Goal: Information Seeking & Learning: Learn about a topic

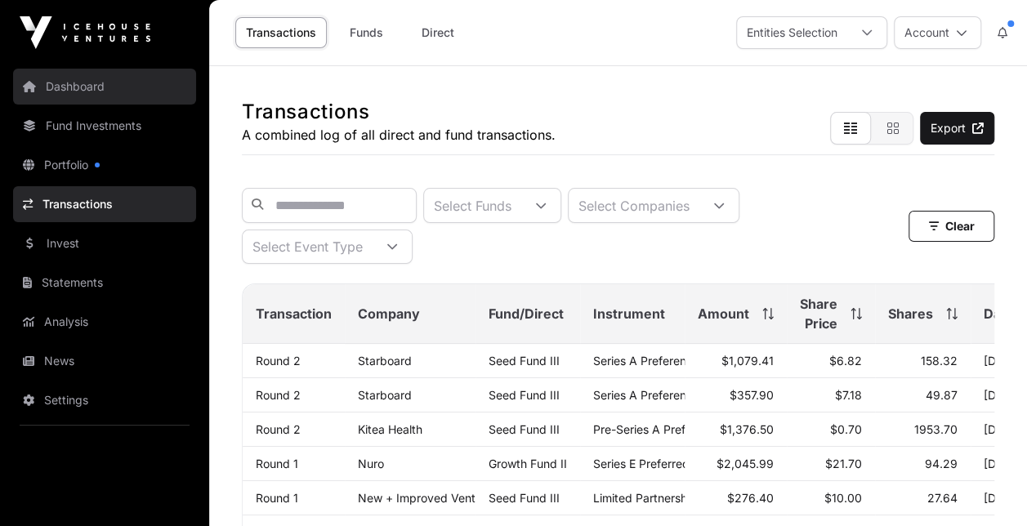
click at [88, 92] on link "Dashboard" at bounding box center [104, 87] width 183 height 36
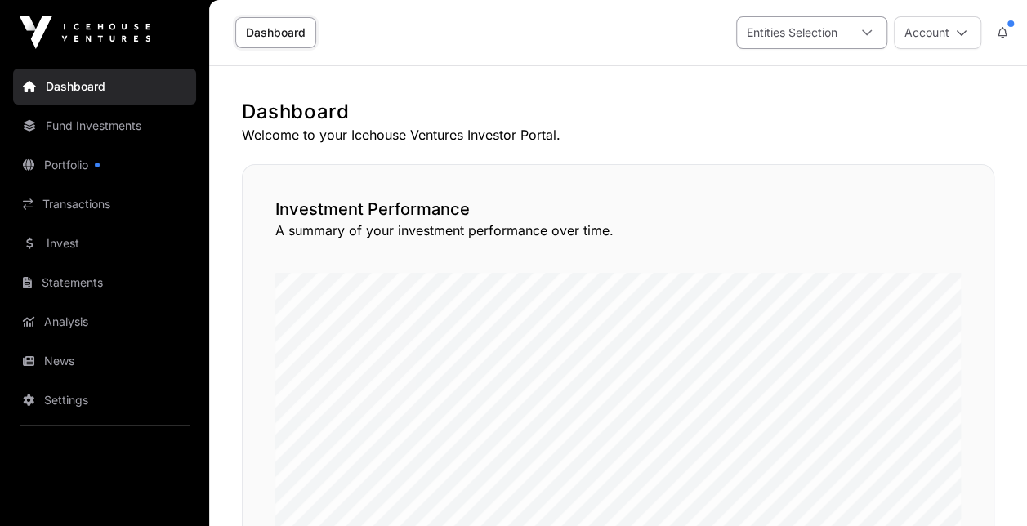
click at [858, 39] on div at bounding box center [866, 32] width 39 height 31
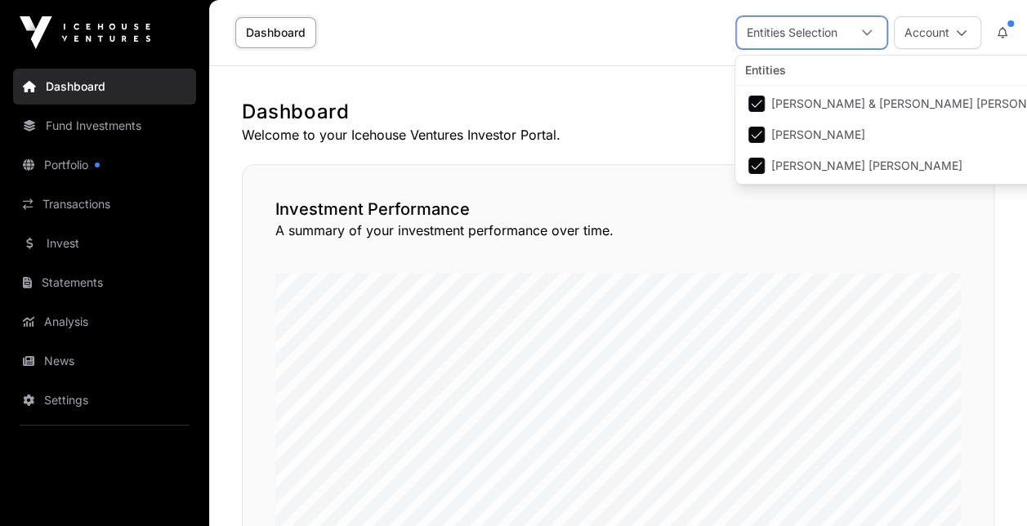
scroll to position [16, 10]
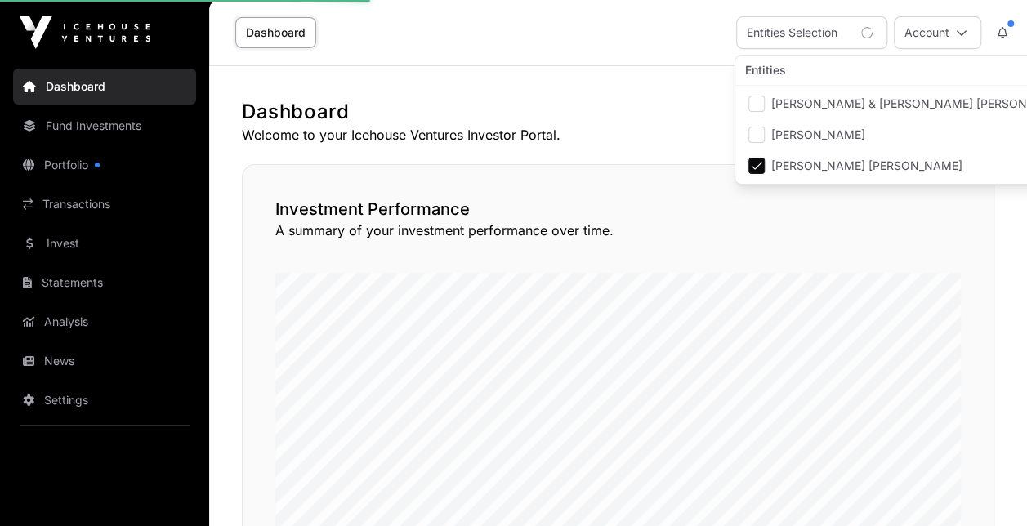
click at [684, 121] on h1 "Dashboard" at bounding box center [618, 112] width 753 height 26
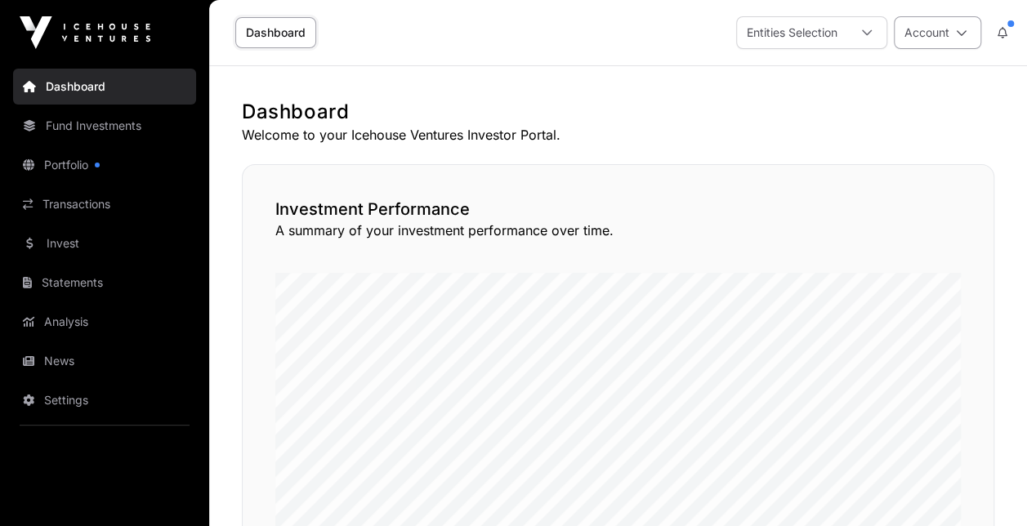
click at [938, 39] on button "Account" at bounding box center [937, 32] width 87 height 33
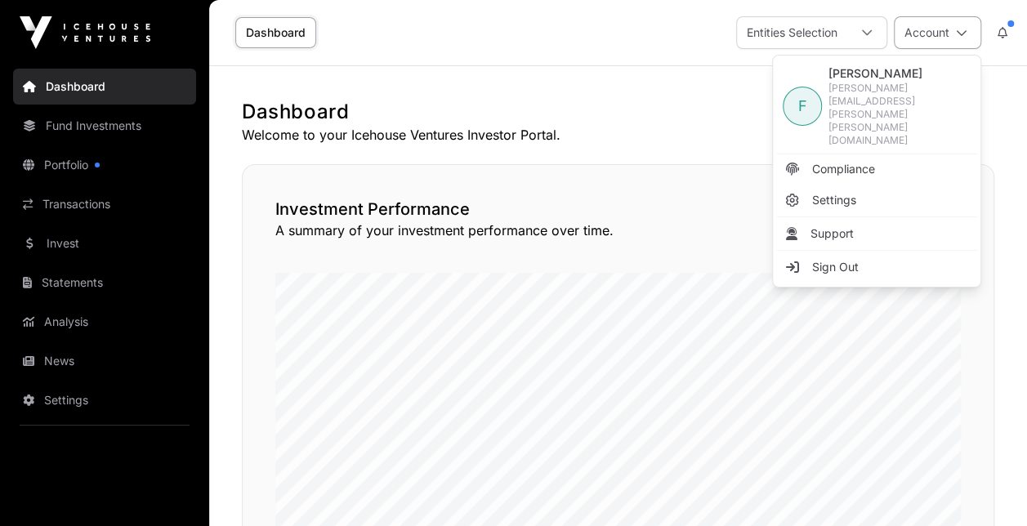
click at [938, 39] on button "Account" at bounding box center [937, 32] width 87 height 33
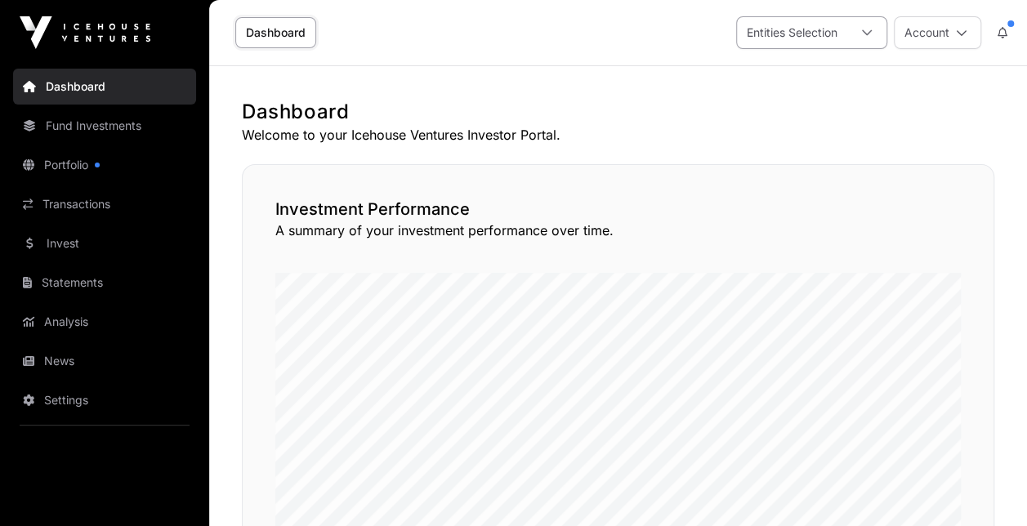
click at [811, 31] on div "Entities Selection" at bounding box center [792, 32] width 110 height 31
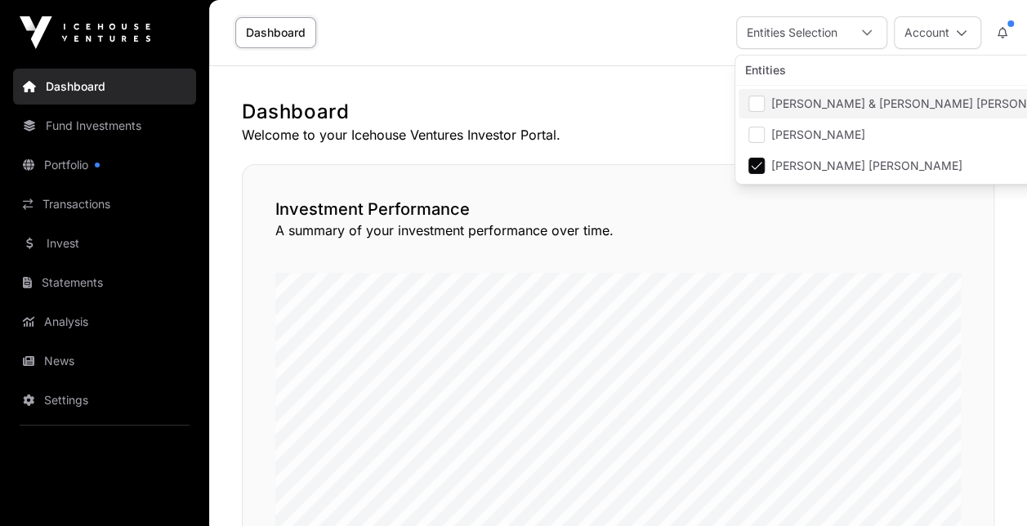
click at [777, 113] on li "[PERSON_NAME] & [PERSON_NAME] [PERSON_NAME]" at bounding box center [910, 103] width 342 height 29
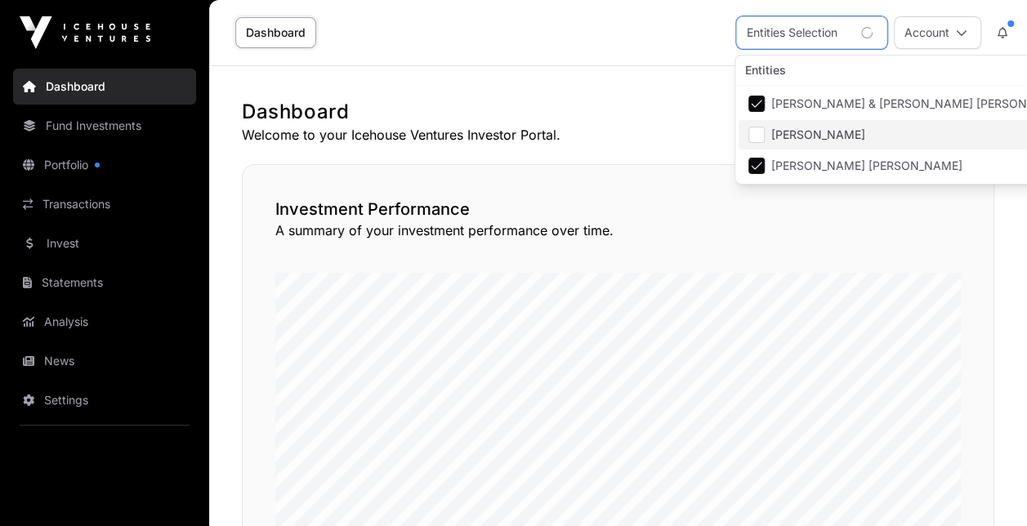
click at [774, 144] on li "[PERSON_NAME]" at bounding box center [910, 134] width 342 height 29
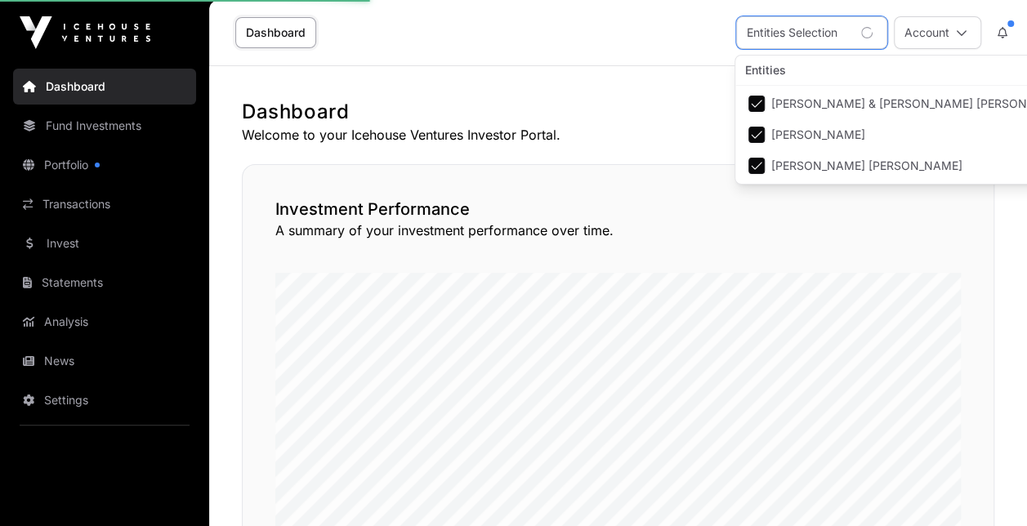
click at [652, 138] on p "Welcome to your Icehouse Ventures Investor Portal." at bounding box center [618, 135] width 753 height 20
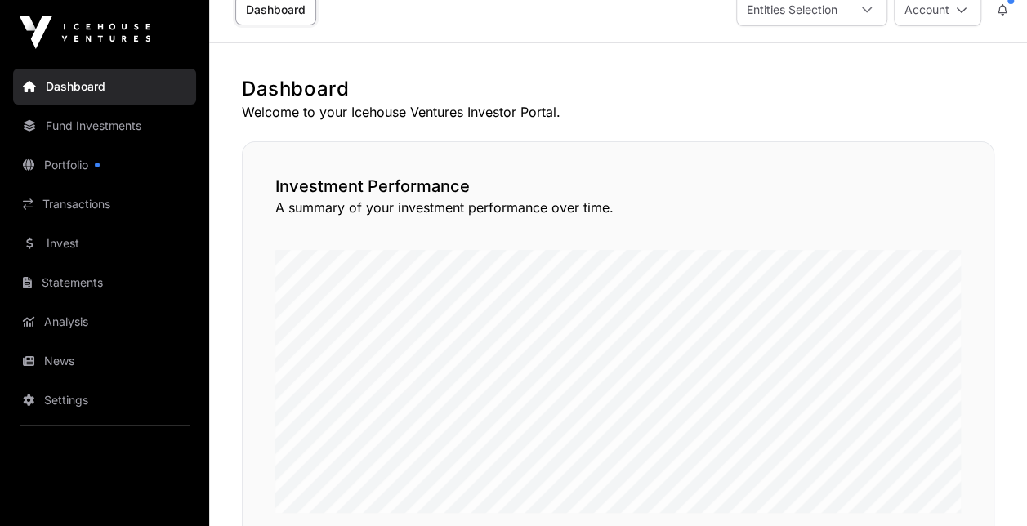
scroll to position [0, 0]
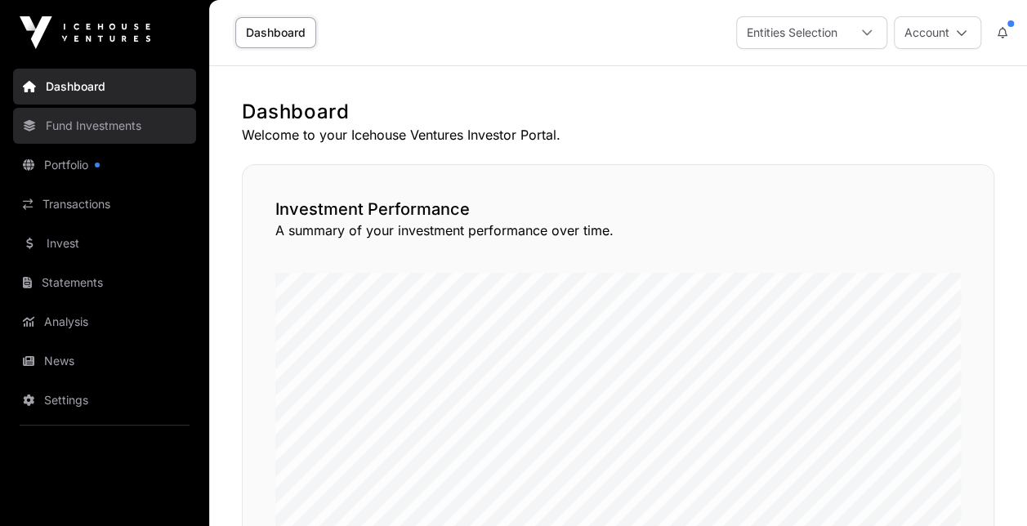
click at [175, 115] on link "Fund Investments" at bounding box center [104, 126] width 183 height 36
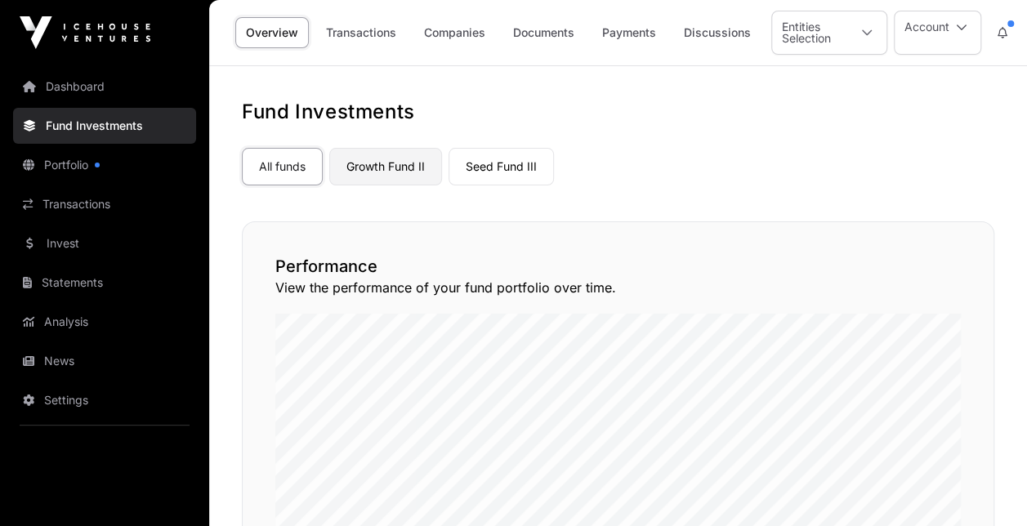
click at [373, 167] on link "Growth Fund II" at bounding box center [385, 167] width 113 height 38
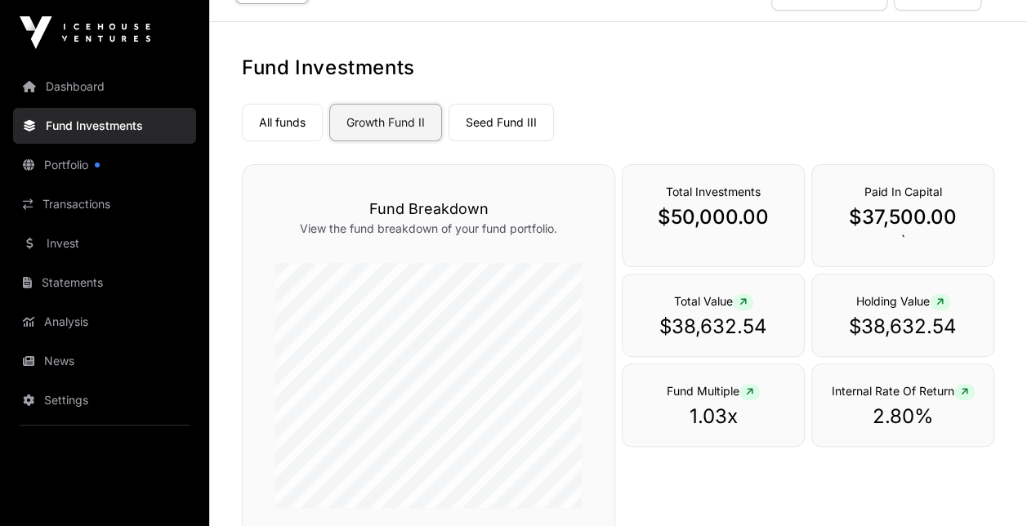
scroll to position [82, 0]
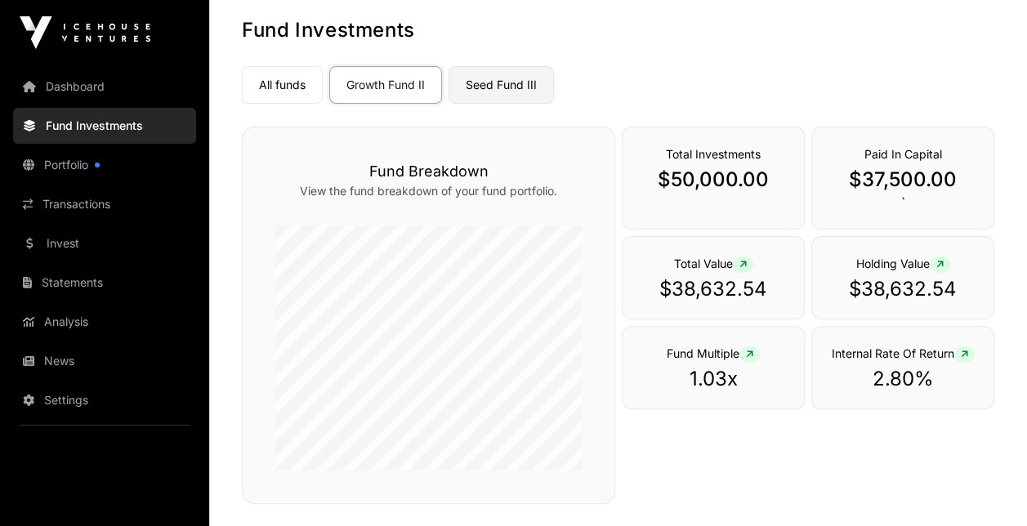
click at [469, 83] on link "Seed Fund III" at bounding box center [501, 85] width 105 height 38
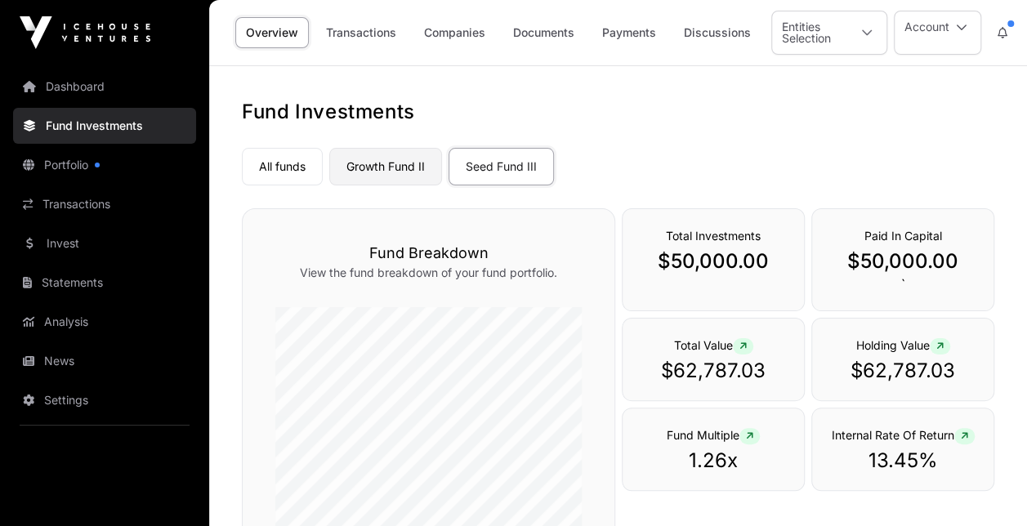
click at [377, 161] on link "Growth Fund II" at bounding box center [385, 167] width 113 height 38
click at [938, 343] on icon at bounding box center [939, 347] width 7 height 10
click at [296, 172] on link "All funds" at bounding box center [282, 167] width 81 height 38
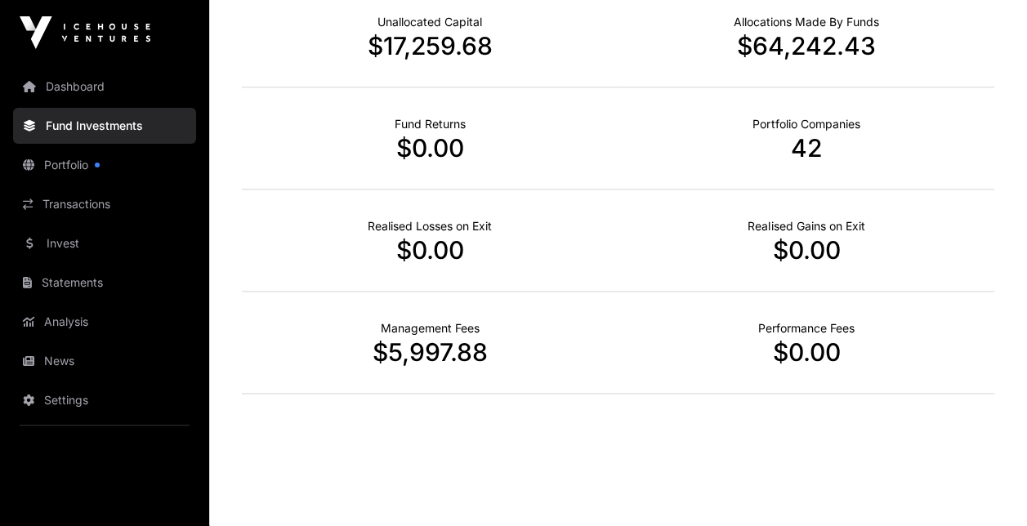
scroll to position [1063, 0]
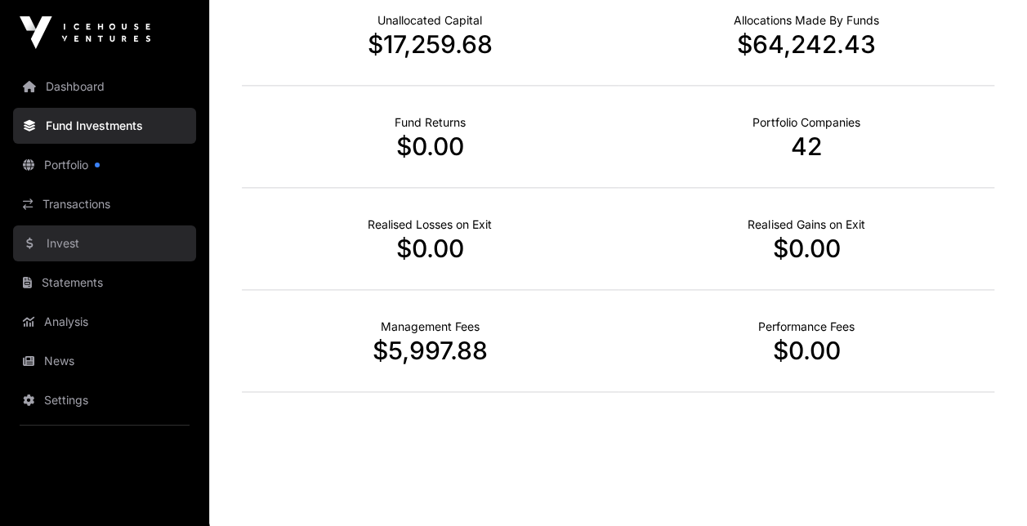
click at [60, 234] on link "Invest" at bounding box center [104, 244] width 183 height 36
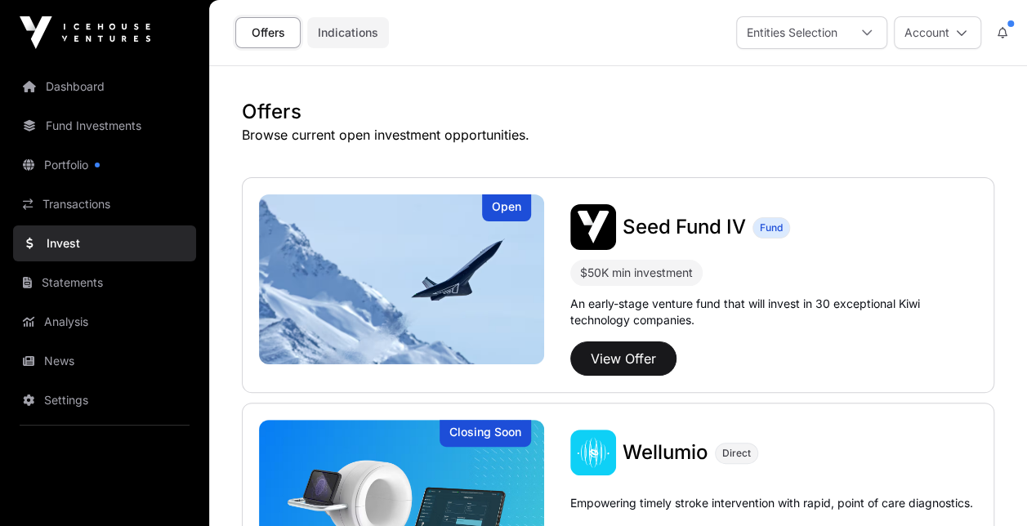
click at [320, 29] on link "Indications" at bounding box center [348, 32] width 82 height 31
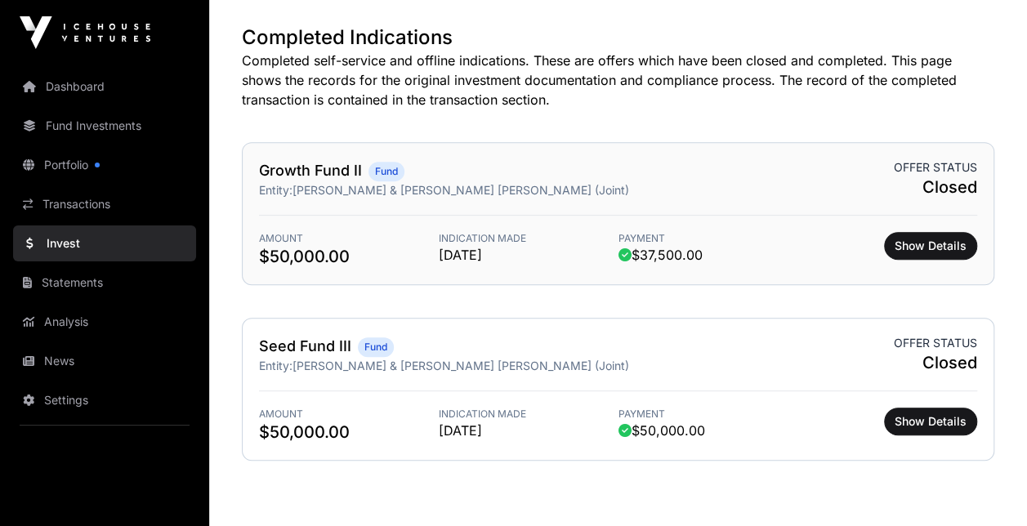
scroll to position [163, 0]
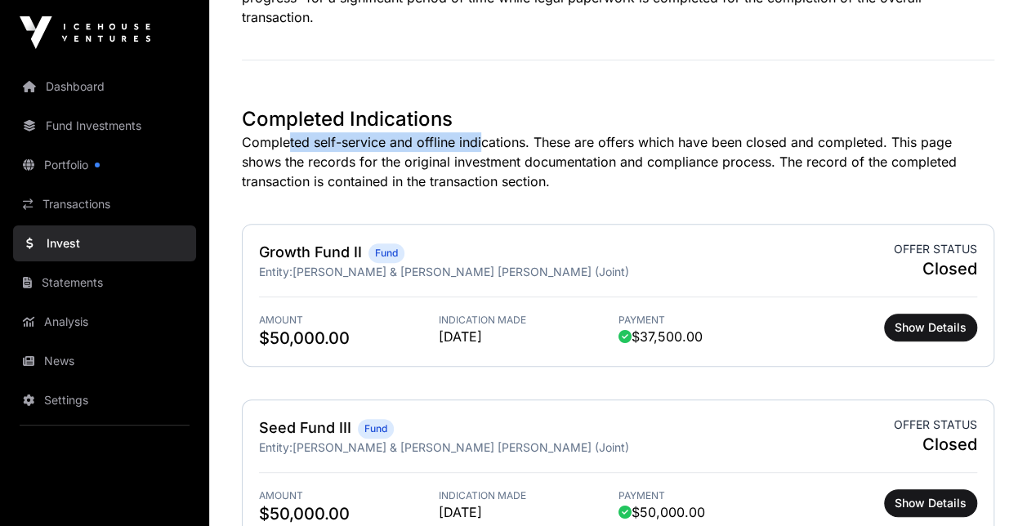
drag, startPoint x: 284, startPoint y: 122, endPoint x: 477, endPoint y: 129, distance: 193.0
click at [477, 132] on p "Completed self-service and offline indications. These are offers which have bee…" at bounding box center [618, 161] width 753 height 59
click at [45, 310] on link "Analysis" at bounding box center [104, 322] width 183 height 36
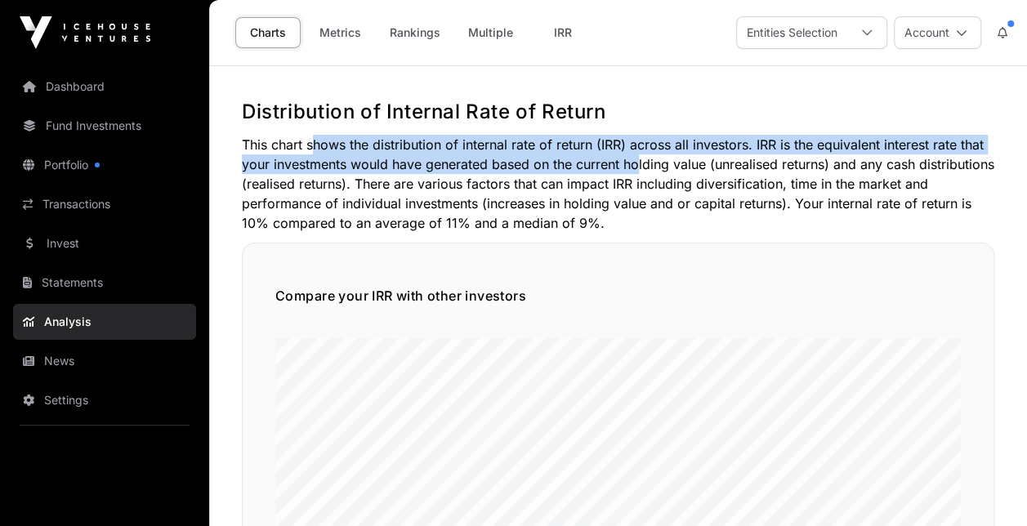
drag, startPoint x: 309, startPoint y: 147, endPoint x: 629, endPoint y: 172, distance: 321.3
click at [629, 172] on p "This chart shows the distribution of internal rate of return (IRR) across all i…" at bounding box center [618, 184] width 753 height 98
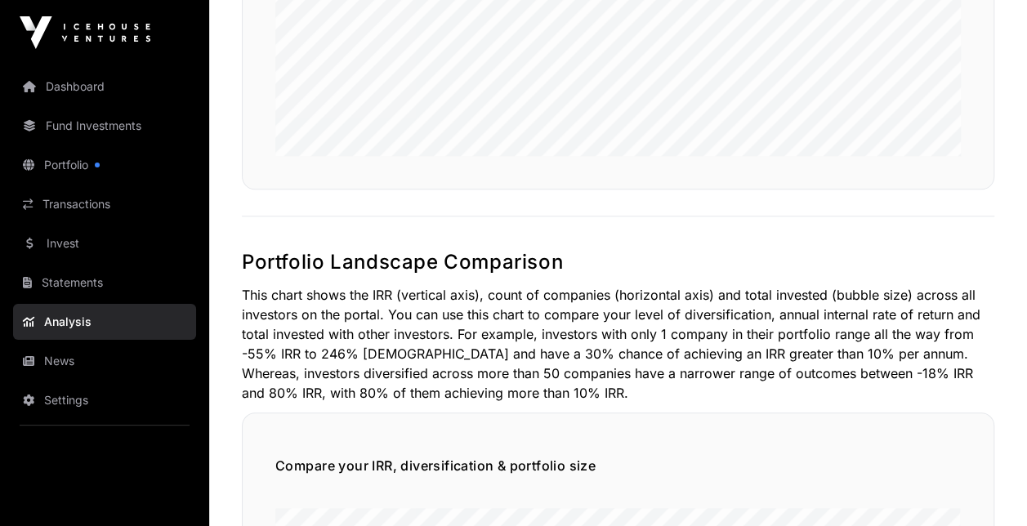
scroll to position [735, 0]
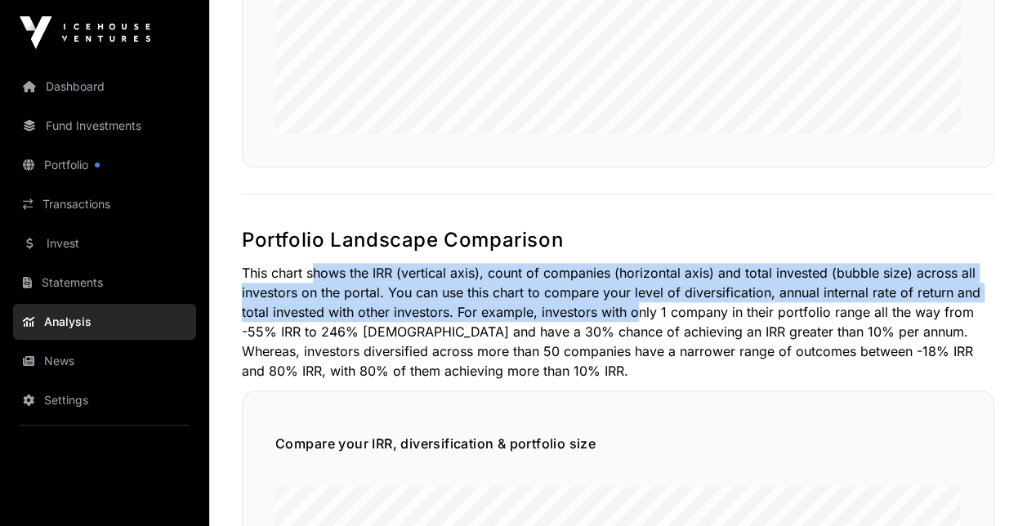
drag, startPoint x: 307, startPoint y: 275, endPoint x: 633, endPoint y: 309, distance: 327.8
click at [633, 309] on p "This chart shows the IRR (vertical axis), count of companies (horizontal axis) …" at bounding box center [618, 322] width 753 height 118
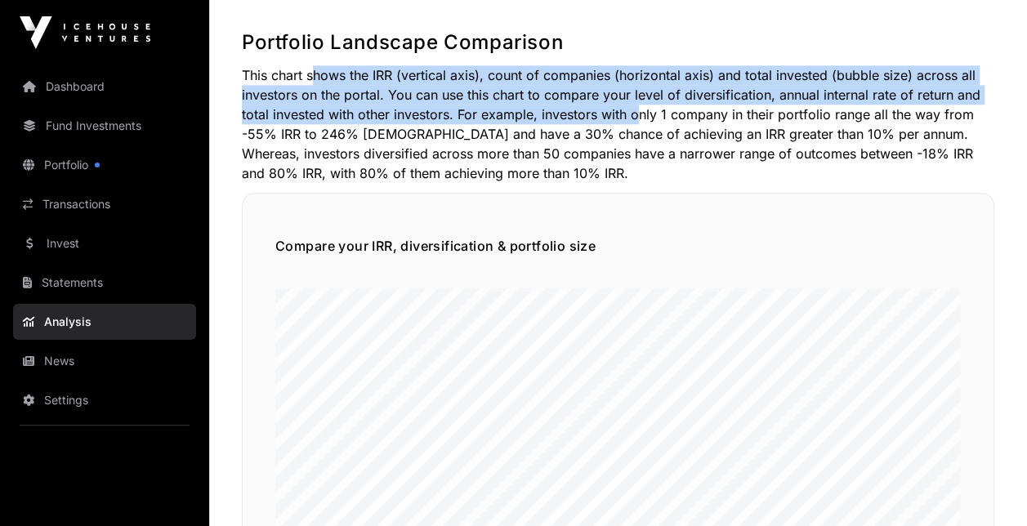
scroll to position [899, 0]
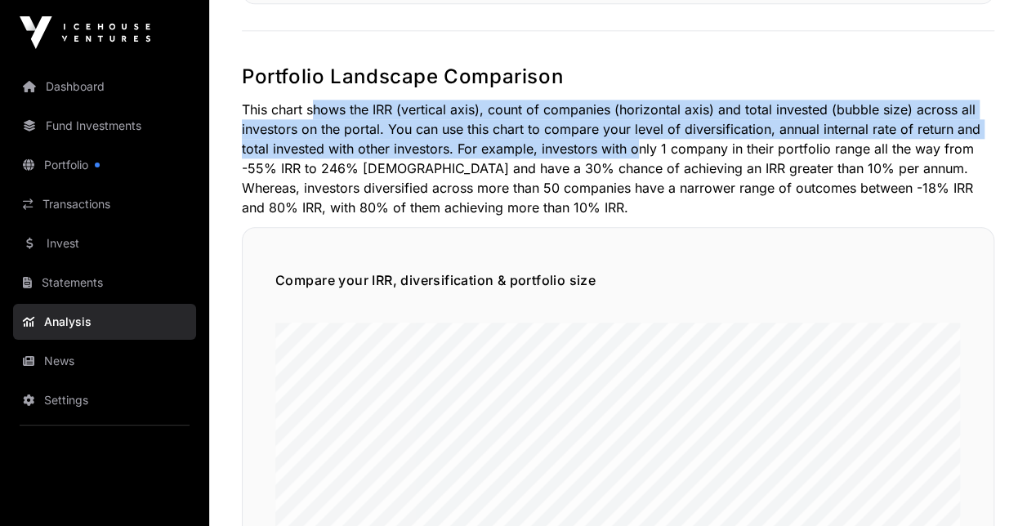
click at [338, 111] on p "This chart shows the IRR (vertical axis), count of companies (horizontal axis) …" at bounding box center [618, 159] width 753 height 118
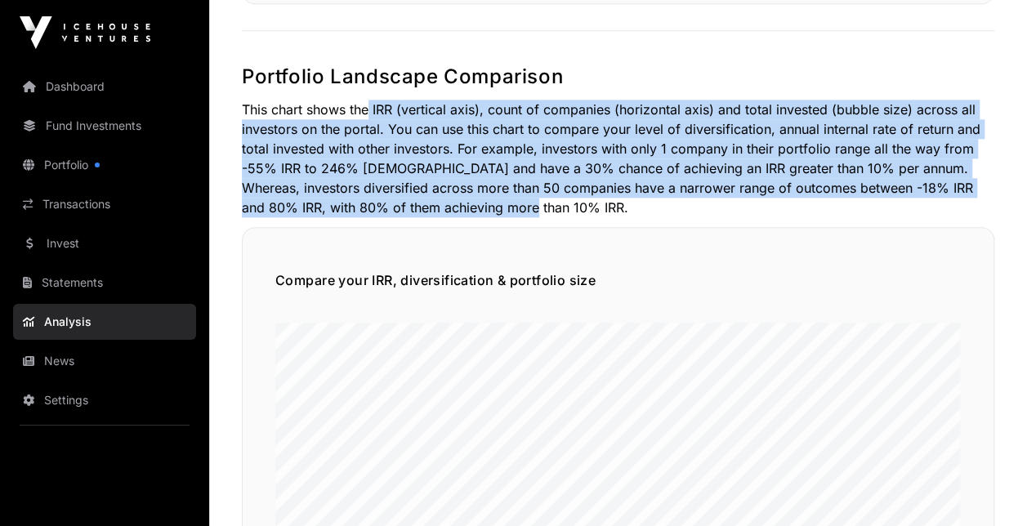
drag, startPoint x: 360, startPoint y: 114, endPoint x: 536, endPoint y: 208, distance: 198.9
click at [536, 208] on p "This chart shows the IRR (vertical axis), count of companies (horizontal axis) …" at bounding box center [618, 159] width 753 height 118
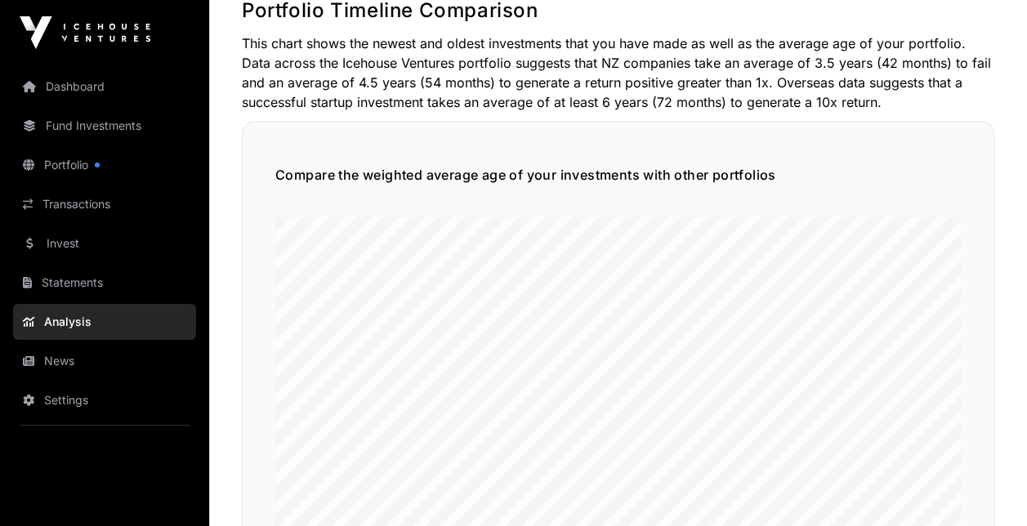
scroll to position [1634, 0]
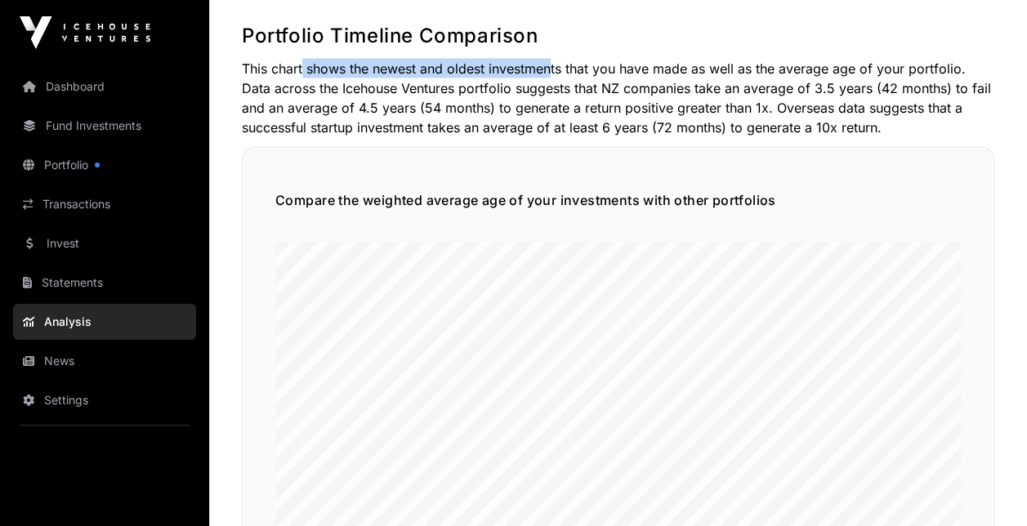
drag, startPoint x: 297, startPoint y: 69, endPoint x: 546, endPoint y: 75, distance: 249.3
click at [546, 75] on p "This chart shows the newest and oldest investments that you have made as well a…" at bounding box center [618, 98] width 753 height 78
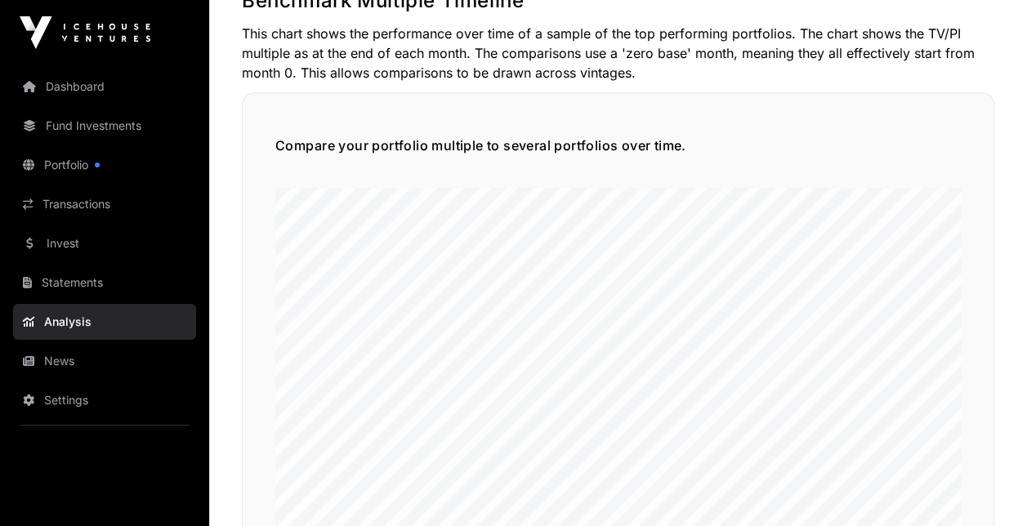
scroll to position [3432, 0]
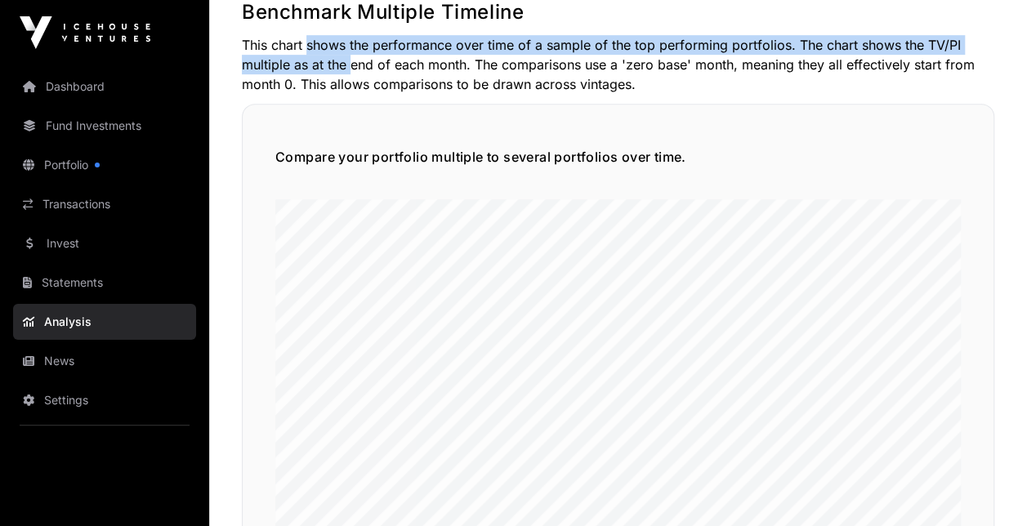
drag, startPoint x: 302, startPoint y: 42, endPoint x: 341, endPoint y: 59, distance: 41.7
click at [342, 59] on p "This chart shows the performance over time of a sample of the top performing po…" at bounding box center [618, 64] width 753 height 59
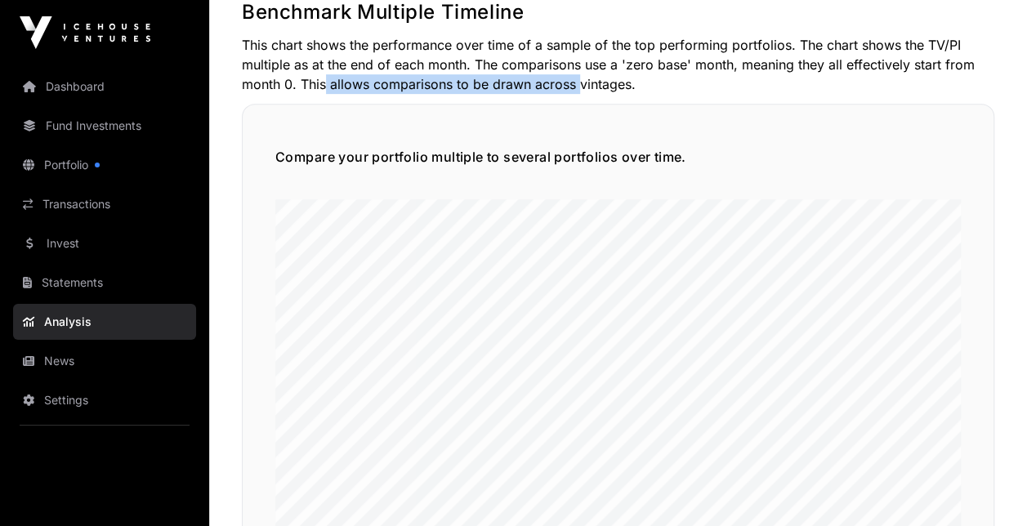
drag, startPoint x: 322, startPoint y: 81, endPoint x: 572, endPoint y: 81, distance: 250.1
click at [572, 81] on p "This chart shows the performance over time of a sample of the top performing po…" at bounding box center [618, 64] width 753 height 59
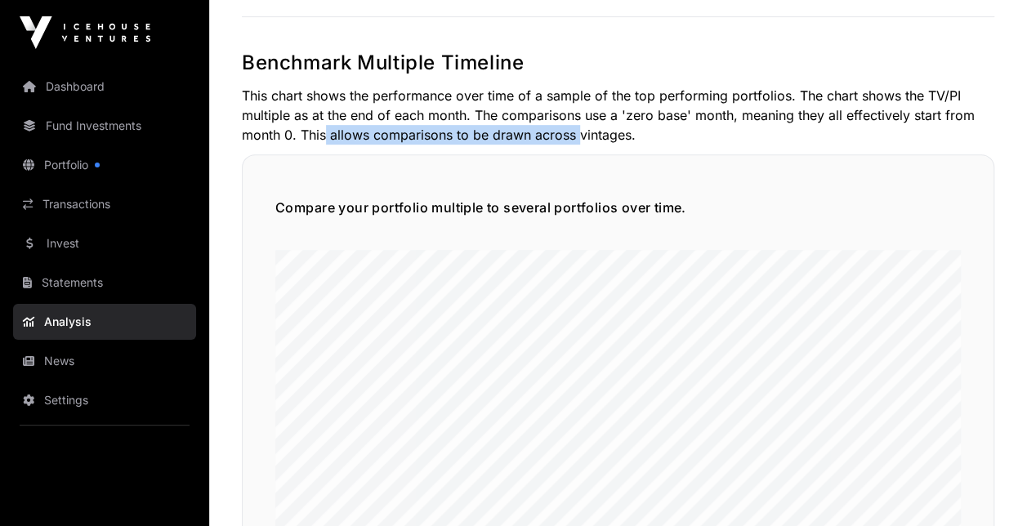
scroll to position [3038, 0]
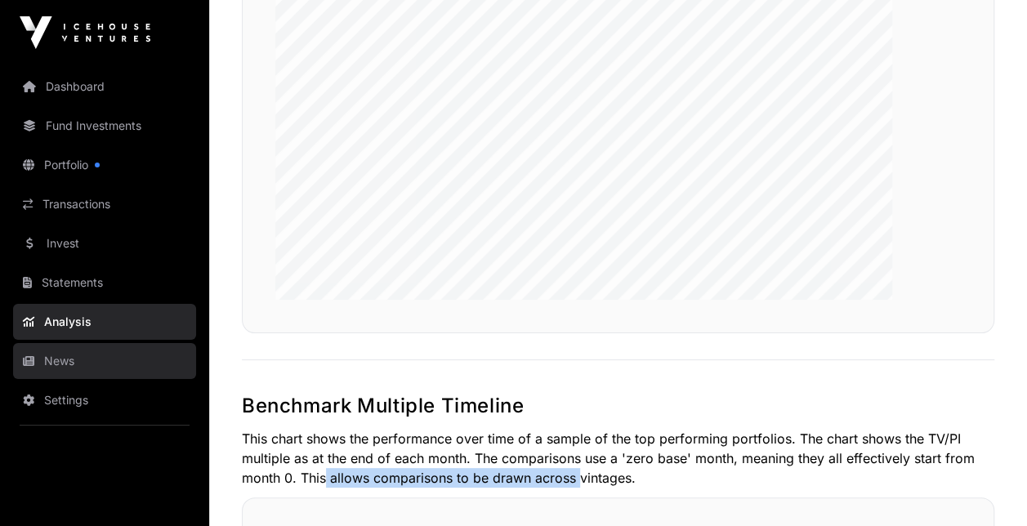
click at [53, 358] on link "News" at bounding box center [104, 361] width 183 height 36
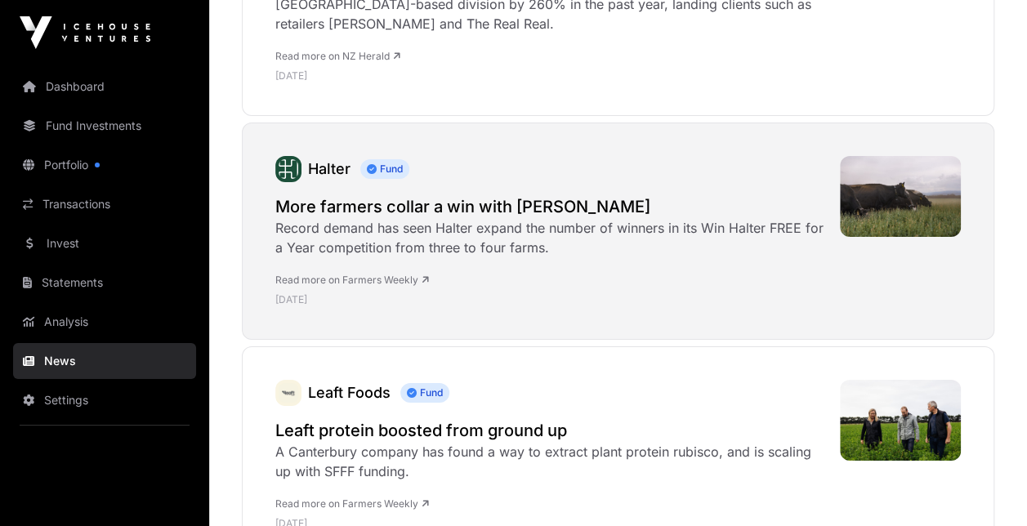
scroll to position [2860, 0]
